Goal: Information Seeking & Learning: Learn about a topic

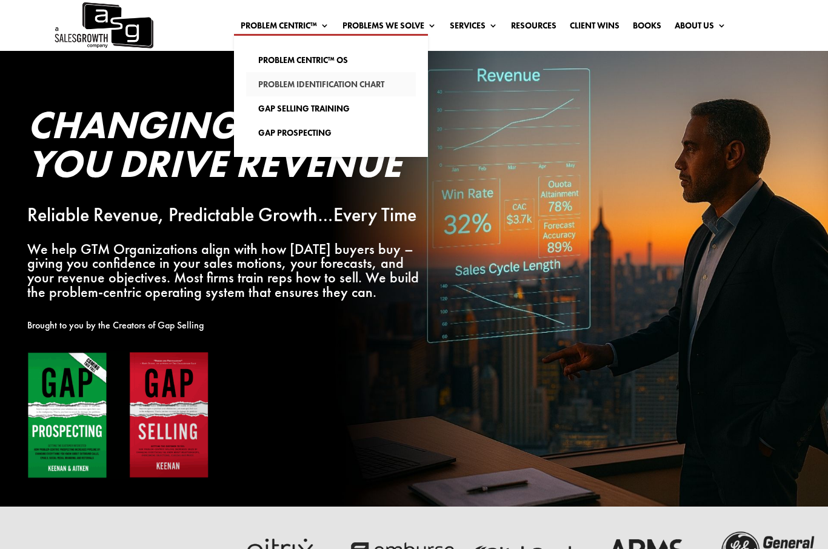
click at [273, 79] on link "Problem Identification Chart" at bounding box center [331, 84] width 170 height 24
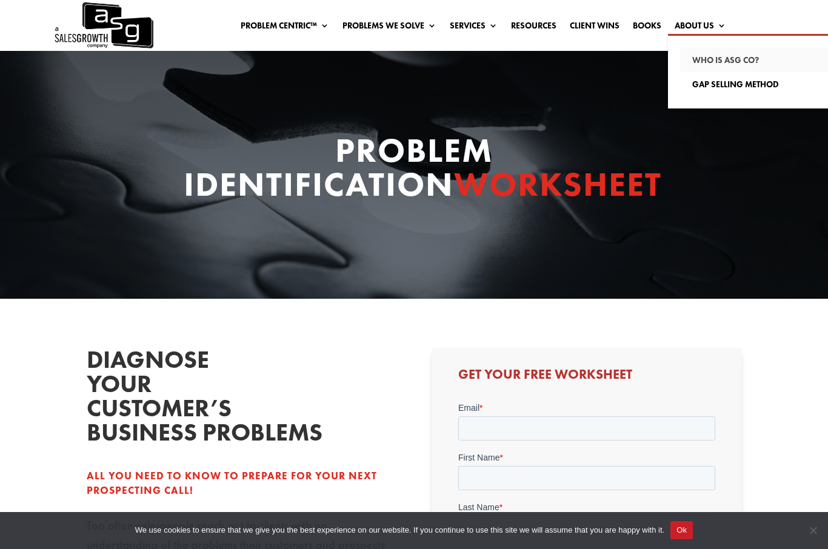
click at [760, 57] on link "Who Is ASG co?" at bounding box center [765, 60] width 170 height 24
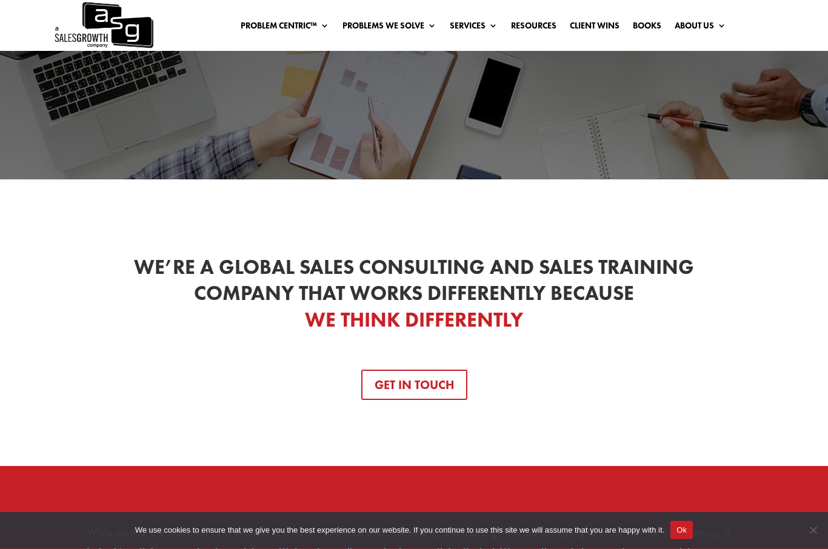
scroll to position [124, 0]
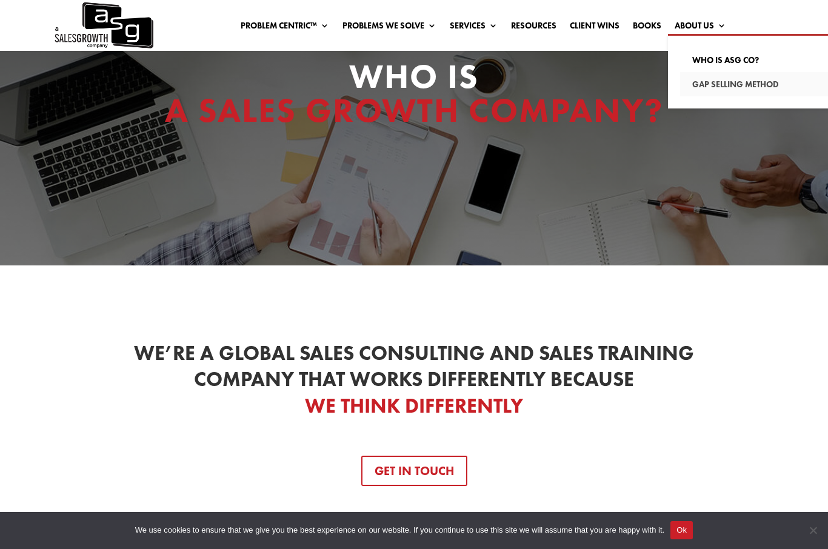
click at [740, 85] on link "Gap Selling Method" at bounding box center [765, 84] width 170 height 24
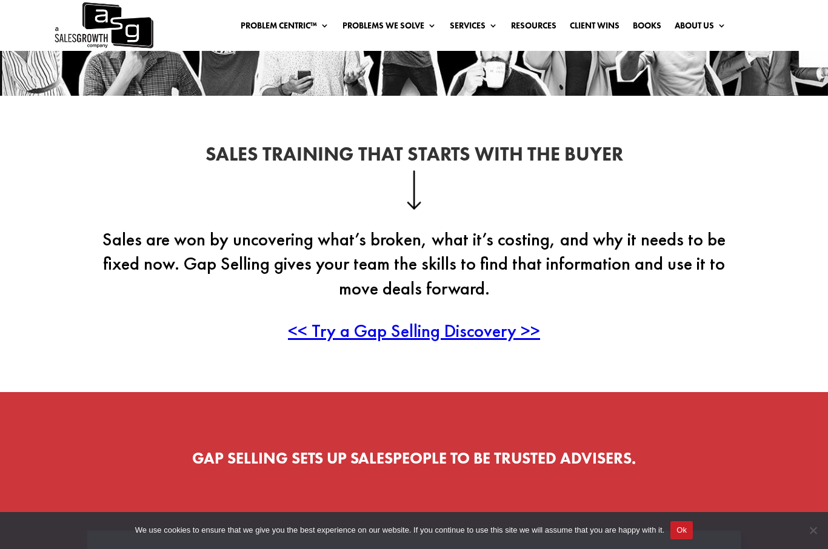
scroll to position [260, 0]
click at [478, 341] on span "<< Try a Gap Selling Discovery >>" at bounding box center [414, 332] width 252 height 24
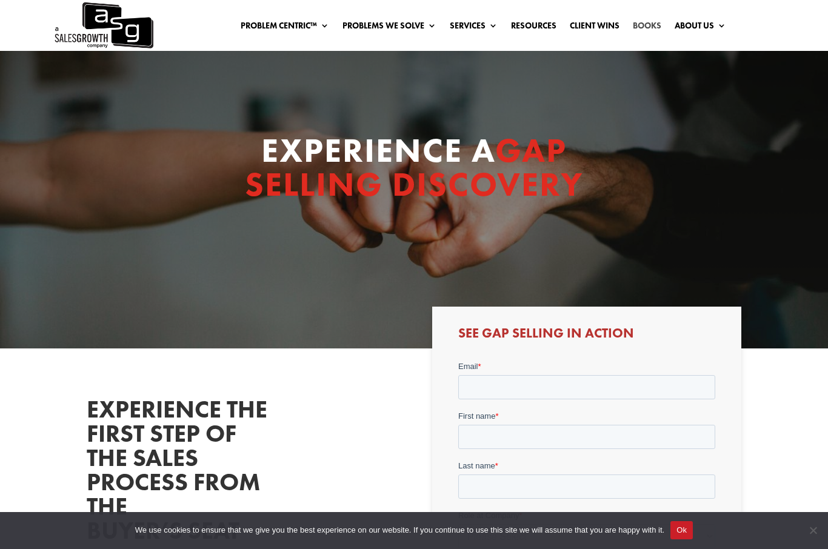
click at [652, 21] on link "Books" at bounding box center [647, 27] width 28 height 13
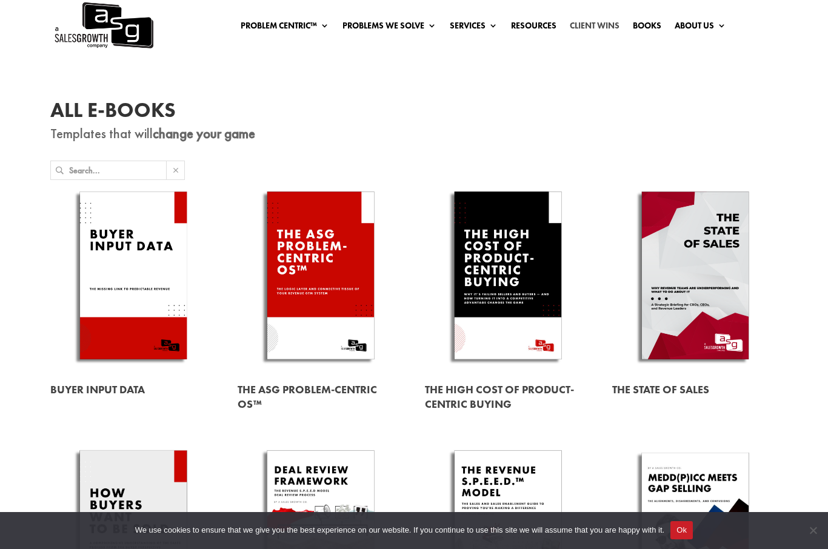
click at [594, 23] on link "Client Wins" at bounding box center [595, 27] width 50 height 13
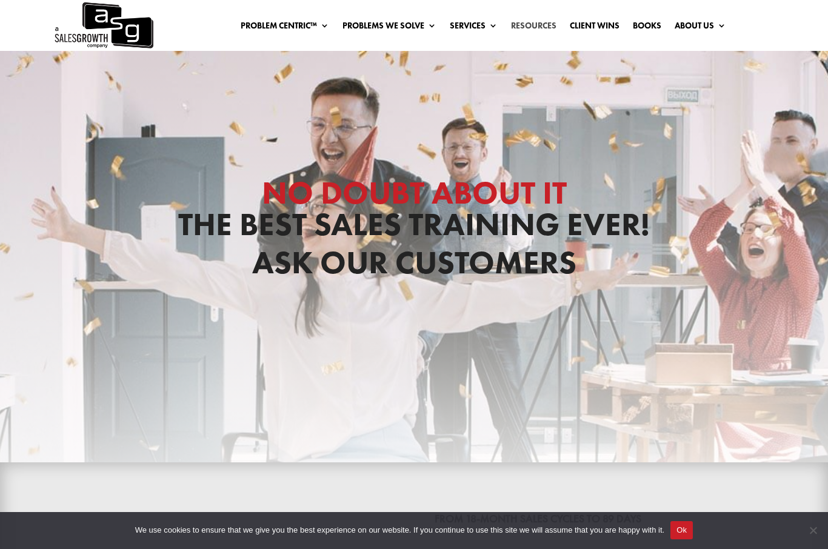
click at [536, 24] on link "Resources" at bounding box center [533, 27] width 45 height 13
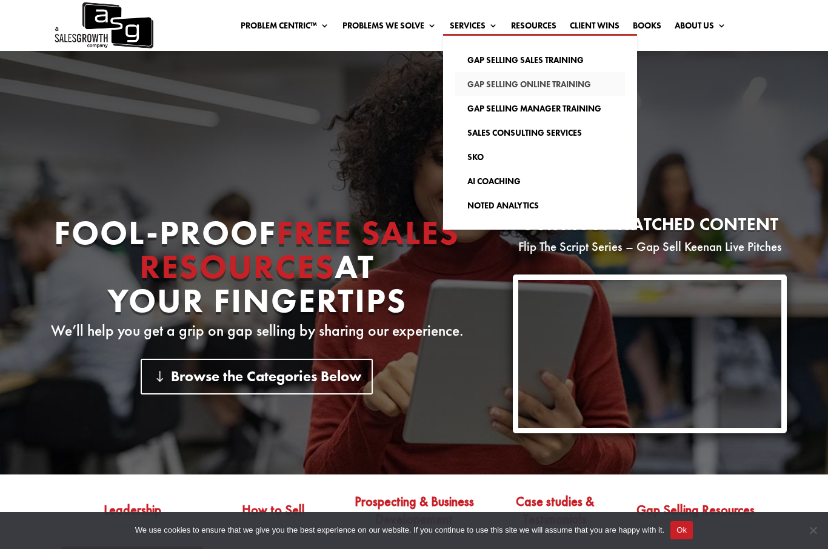
click at [490, 83] on link "Gap Selling Online Training" at bounding box center [540, 84] width 170 height 24
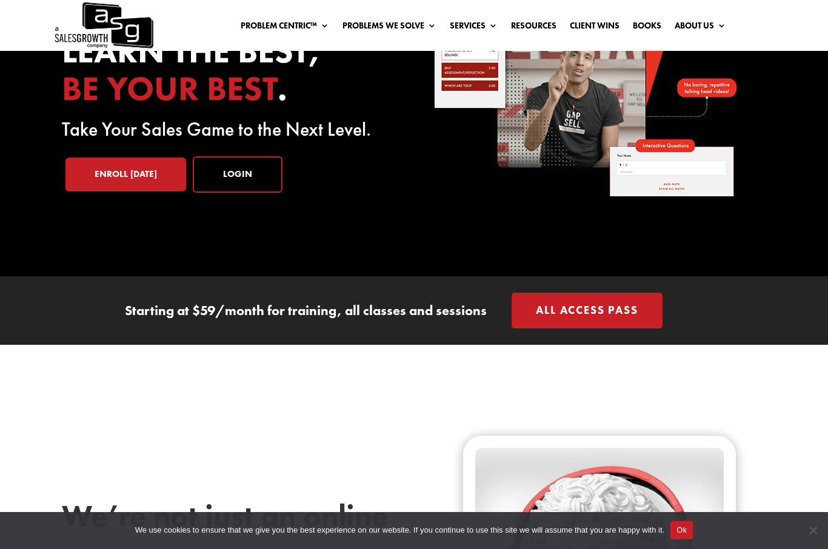
scroll to position [109, 0]
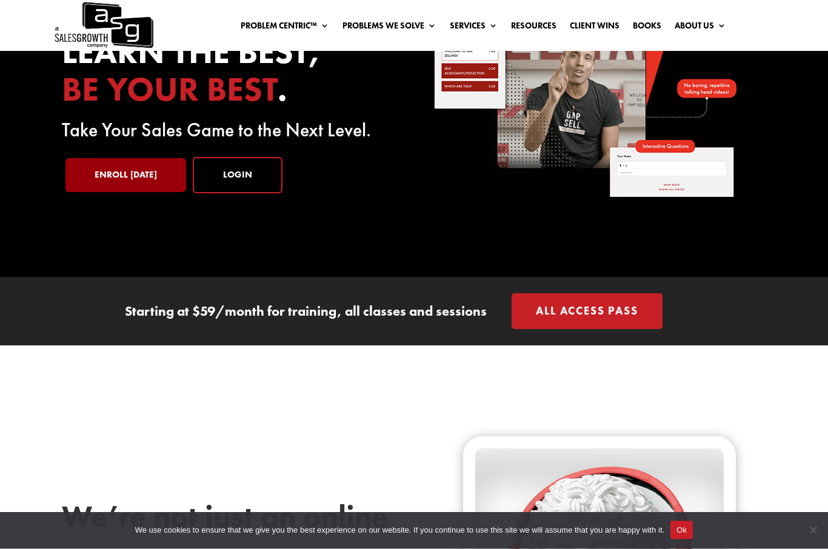
click at [121, 178] on link "Enroll Today" at bounding box center [125, 176] width 121 height 34
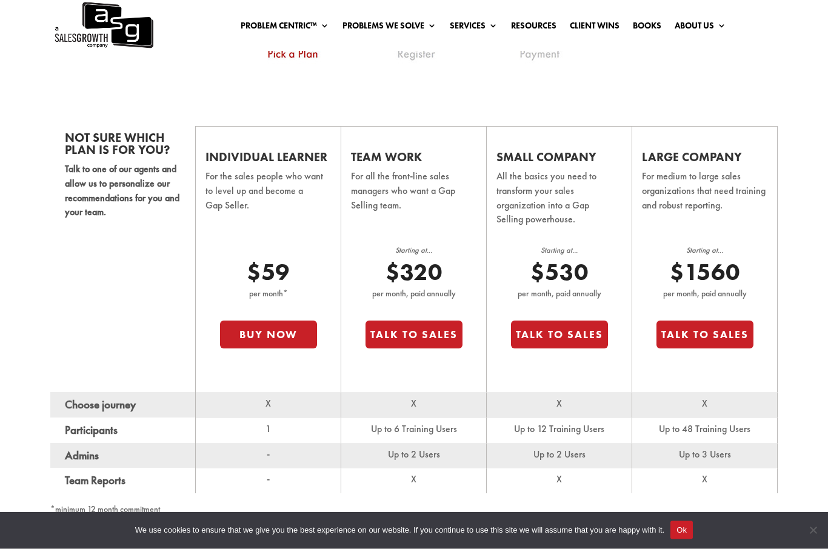
scroll to position [708, 0]
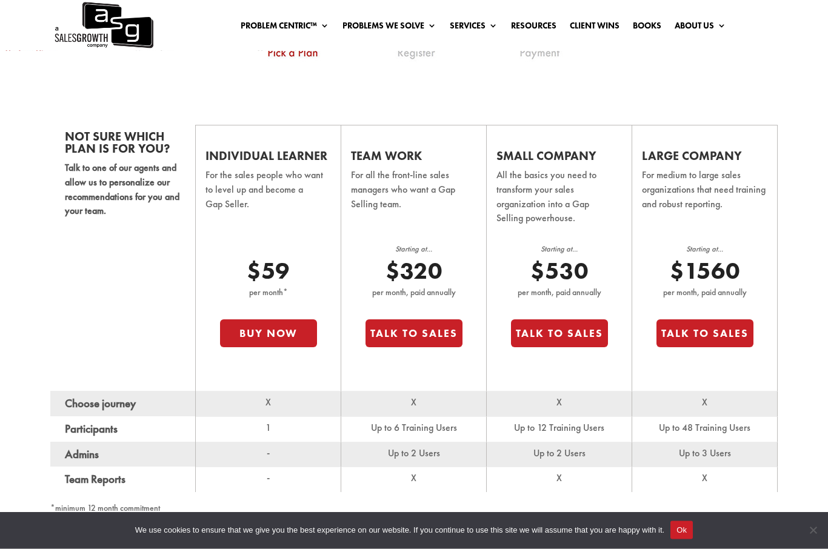
click at [25, 397] on div "Not sure which plan is for you? Talk to one of our agents and allow us to perso…" at bounding box center [414, 314] width 828 height 469
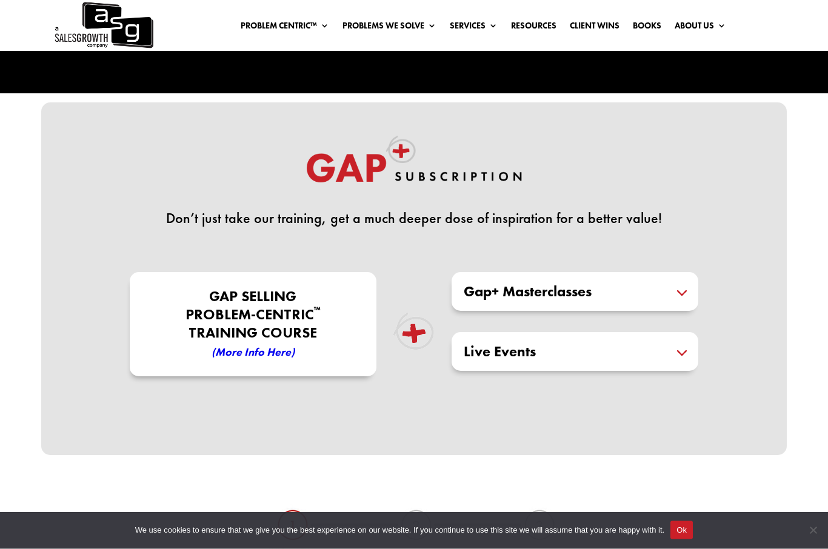
scroll to position [204, 0]
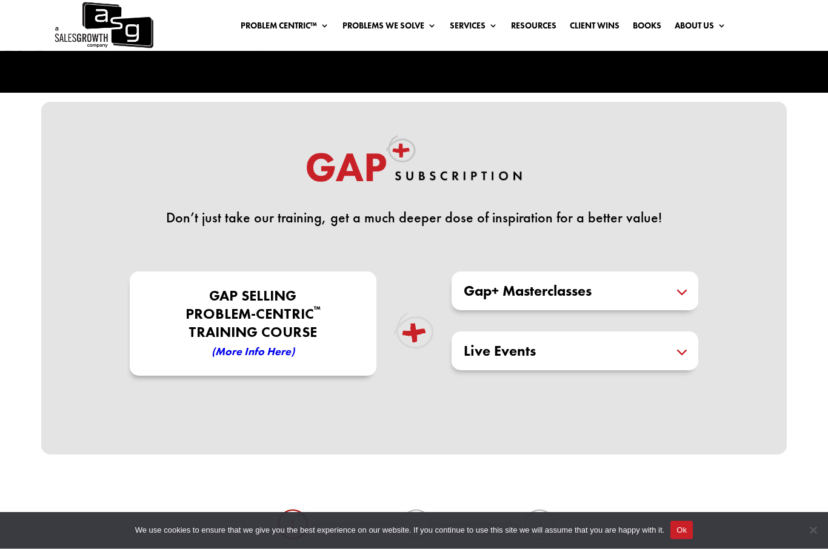
click at [681, 289] on h5 "Gap+ Masterclasses" at bounding box center [575, 291] width 223 height 15
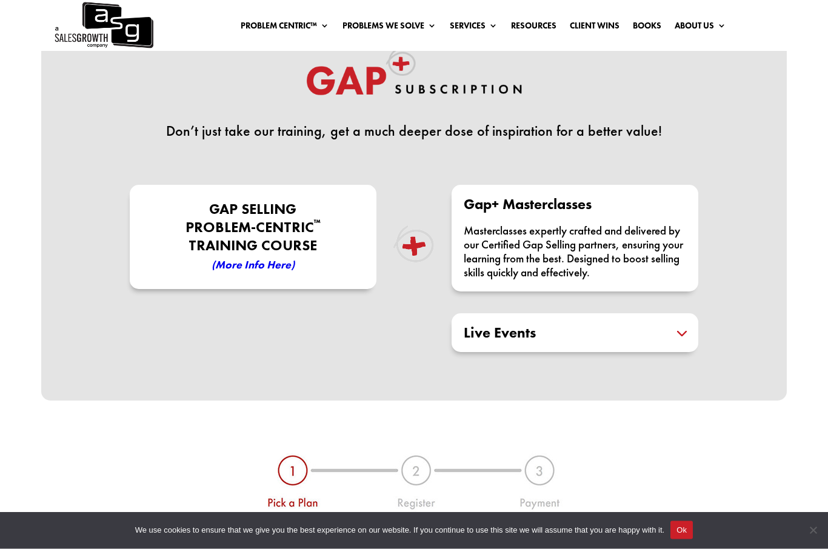
scroll to position [291, 0]
click at [671, 338] on h5 "Live Events" at bounding box center [575, 334] width 223 height 15
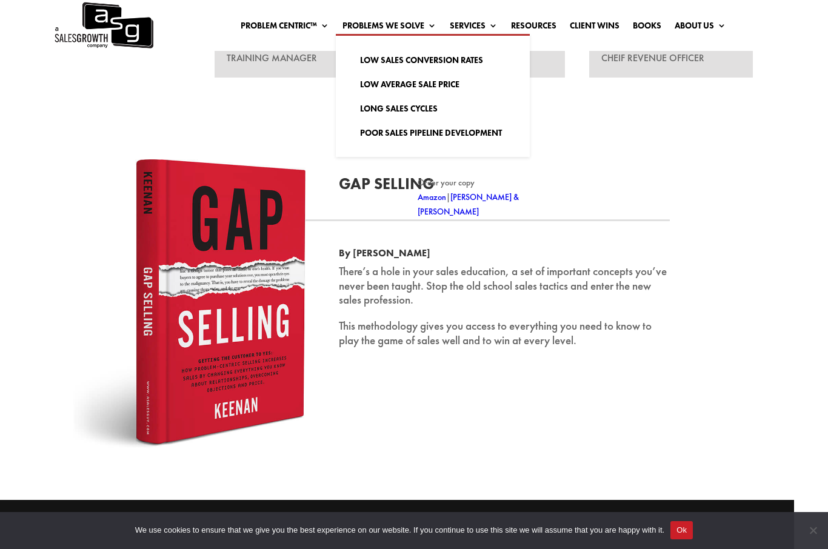
scroll to position [0, 33]
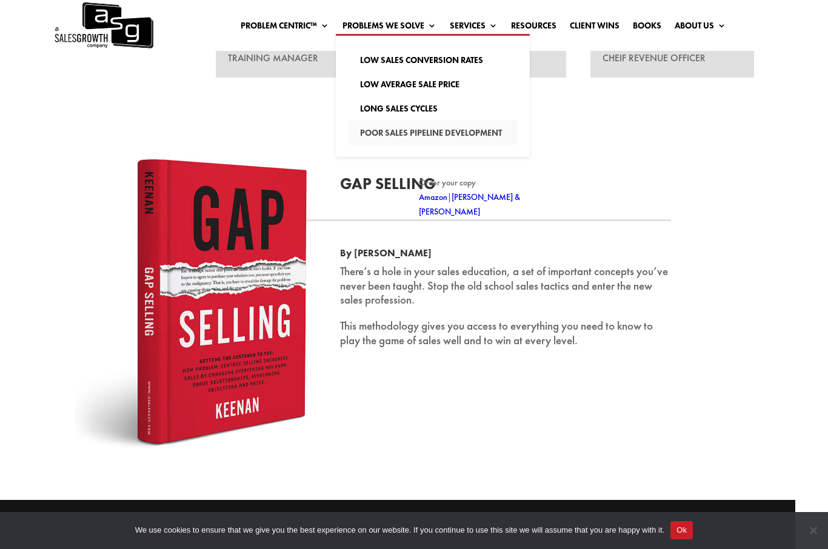
click at [389, 130] on link "Poor Sales Pipeline Development" at bounding box center [433, 133] width 170 height 24
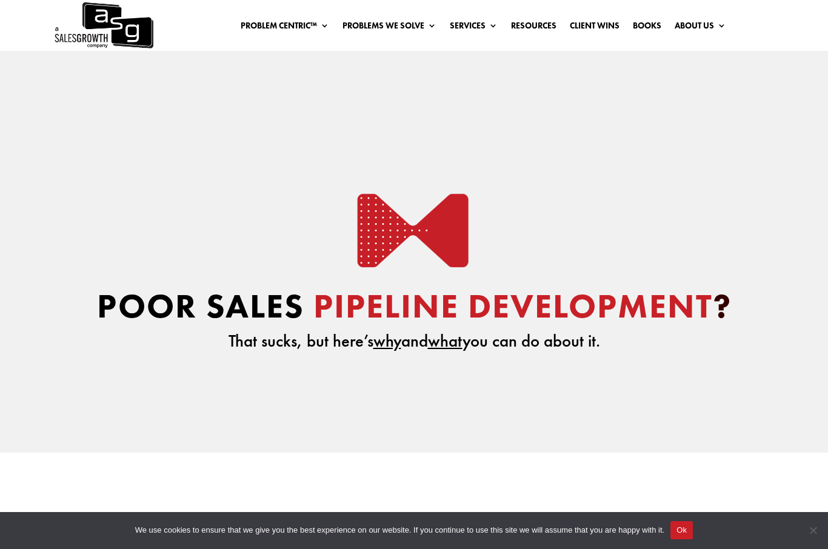
click at [698, 1] on div "Problem Centric™ Problem Centric™ OS Problem Identification Chart Gap Selling T…" at bounding box center [414, 25] width 828 height 51
